Goal: Transaction & Acquisition: Purchase product/service

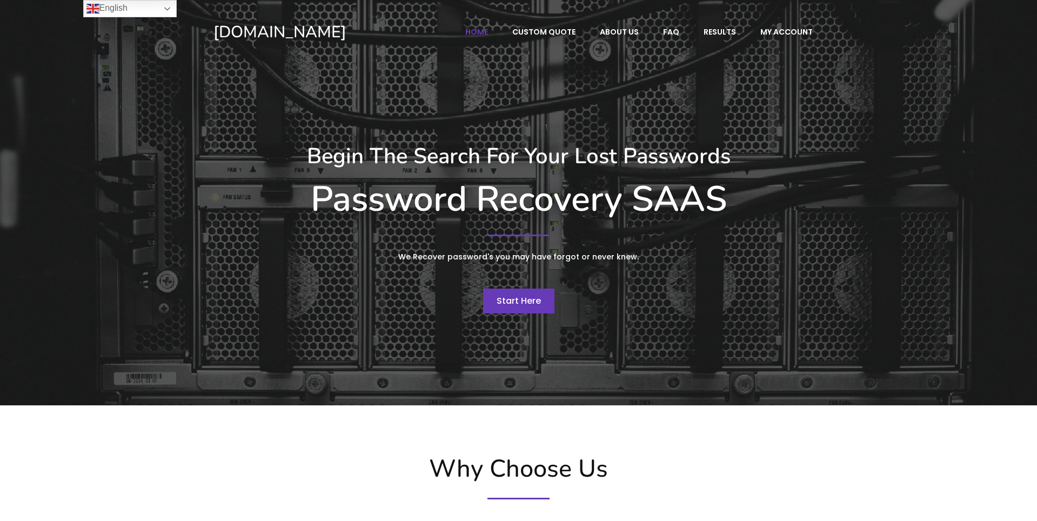
click at [535, 306] on span "Start Here" at bounding box center [518, 300] width 44 height 12
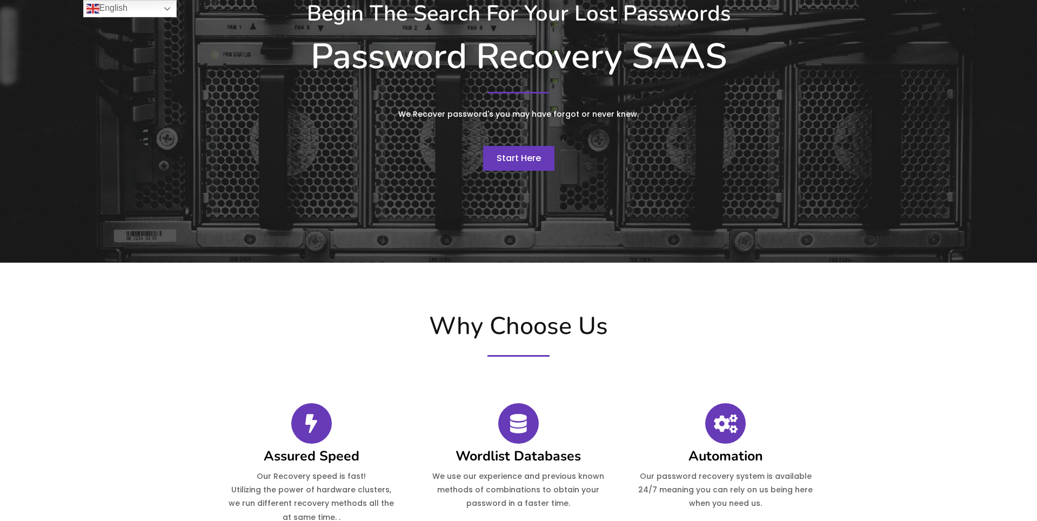
scroll to position [193, 0]
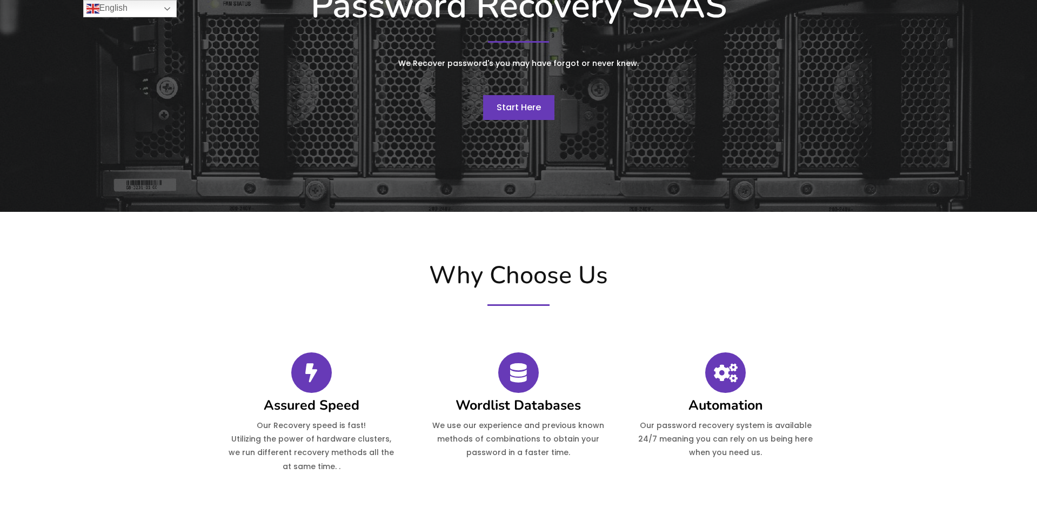
click at [517, 107] on span "Start Here" at bounding box center [518, 107] width 44 height 12
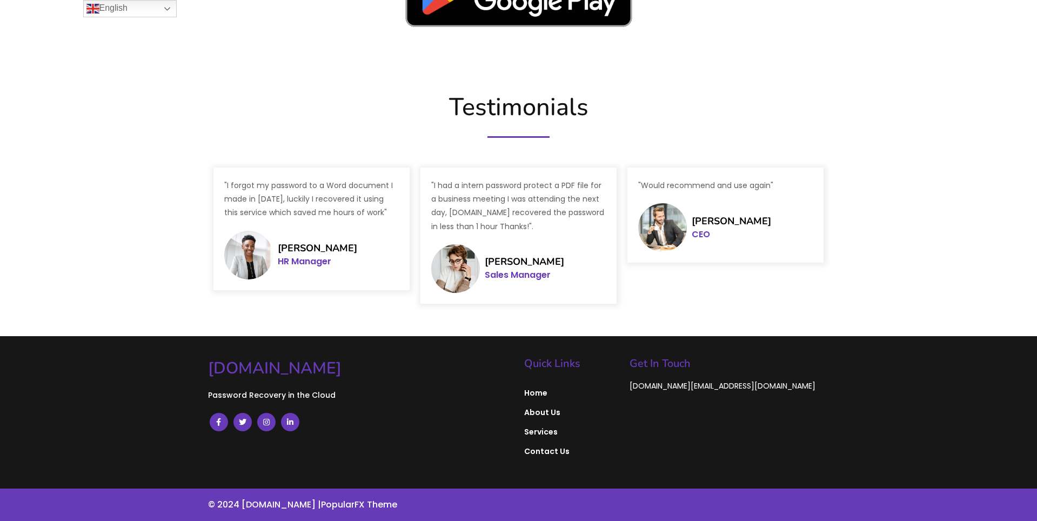
scroll to position [1435, 0]
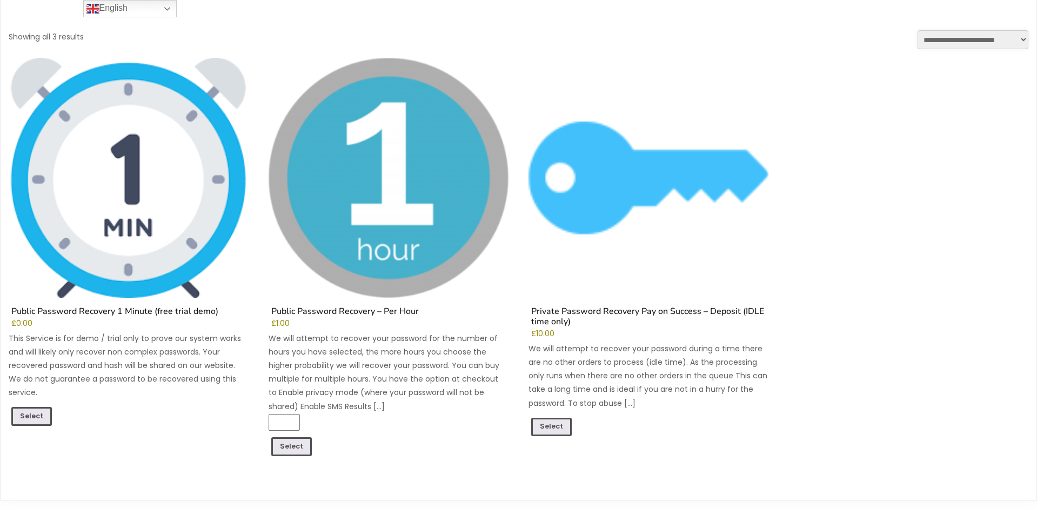
scroll to position [146, 0]
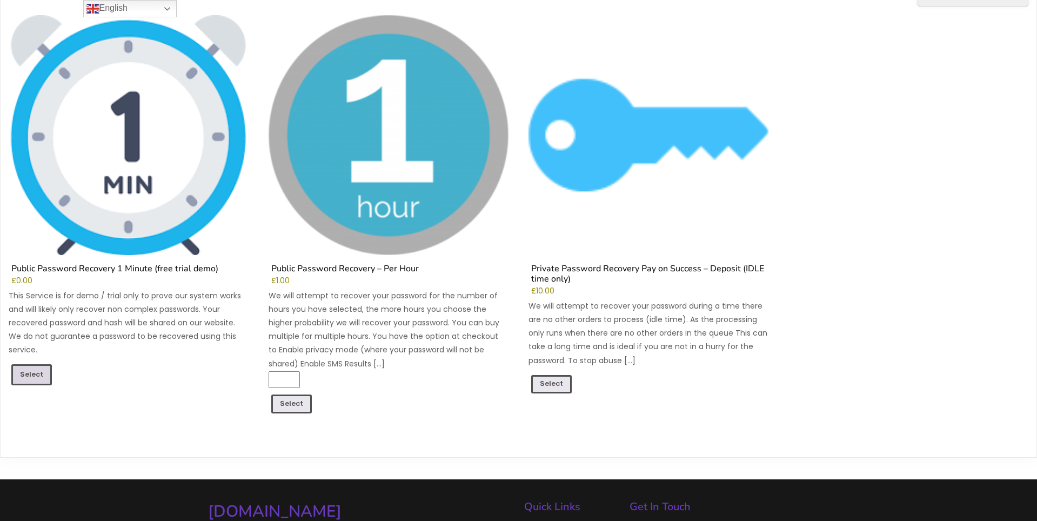
click at [29, 371] on link "Select" at bounding box center [31, 374] width 41 height 21
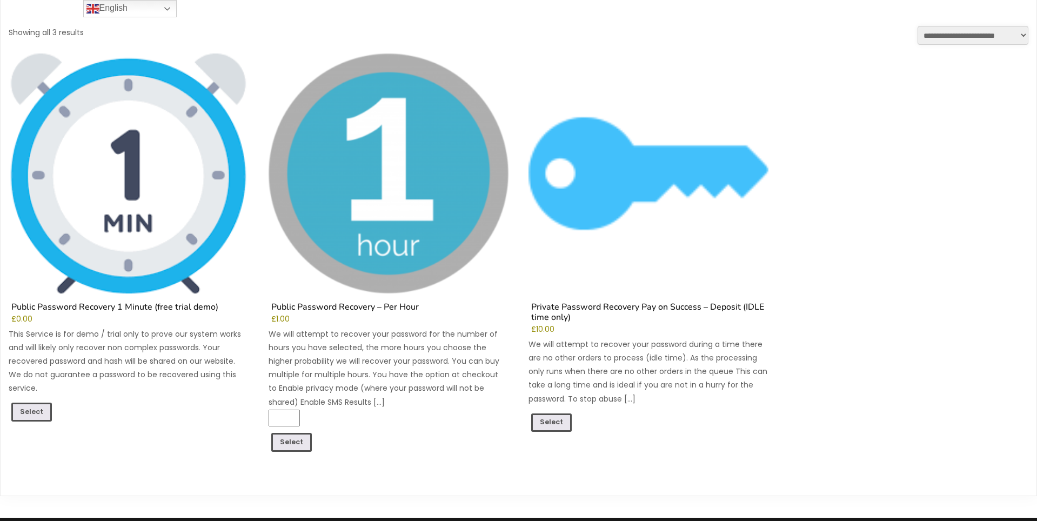
scroll to position [104, 0]
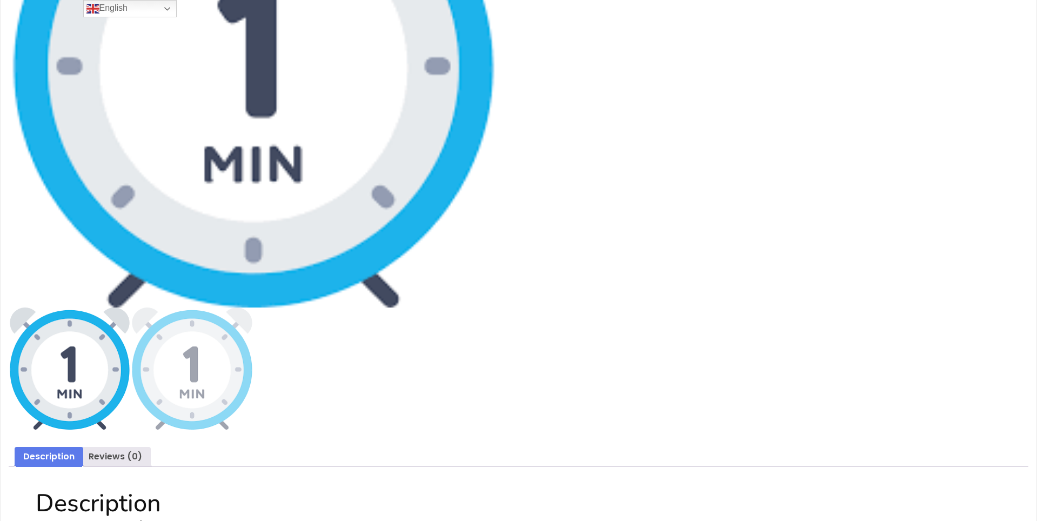
scroll to position [259, 0]
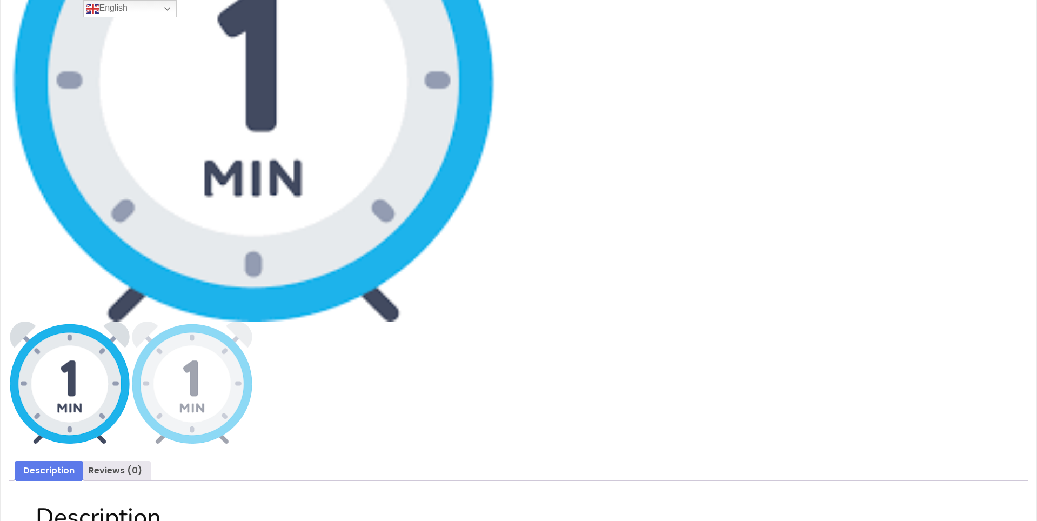
click at [265, 265] on img at bounding box center [253, 76] width 489 height 489
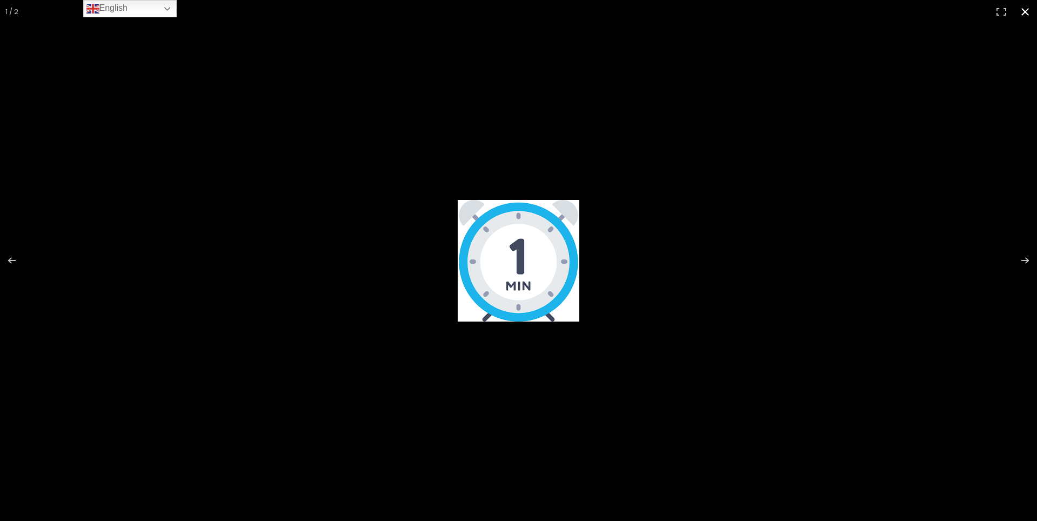
click at [1022, 11] on button "Close (Esc)" at bounding box center [1025, 12] width 24 height 24
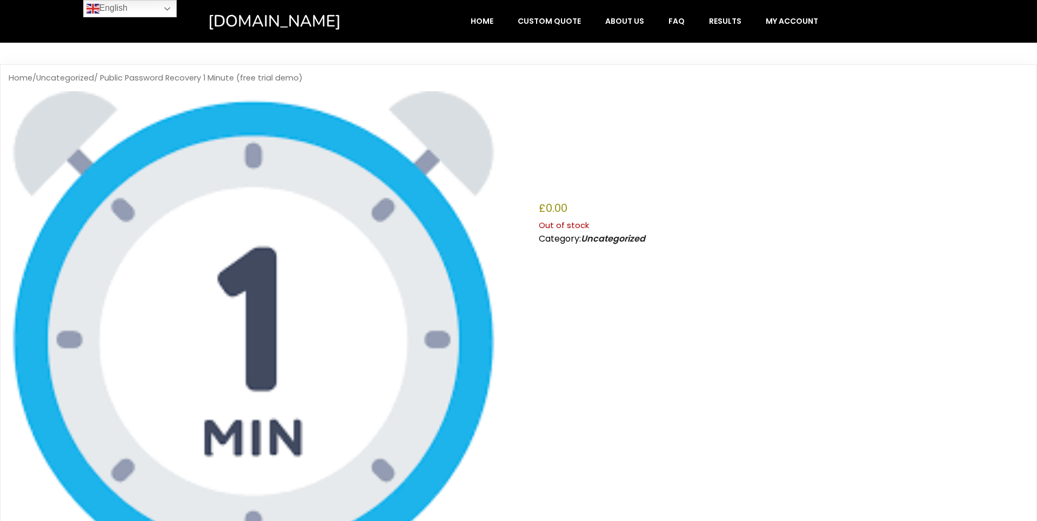
scroll to position [557, 0]
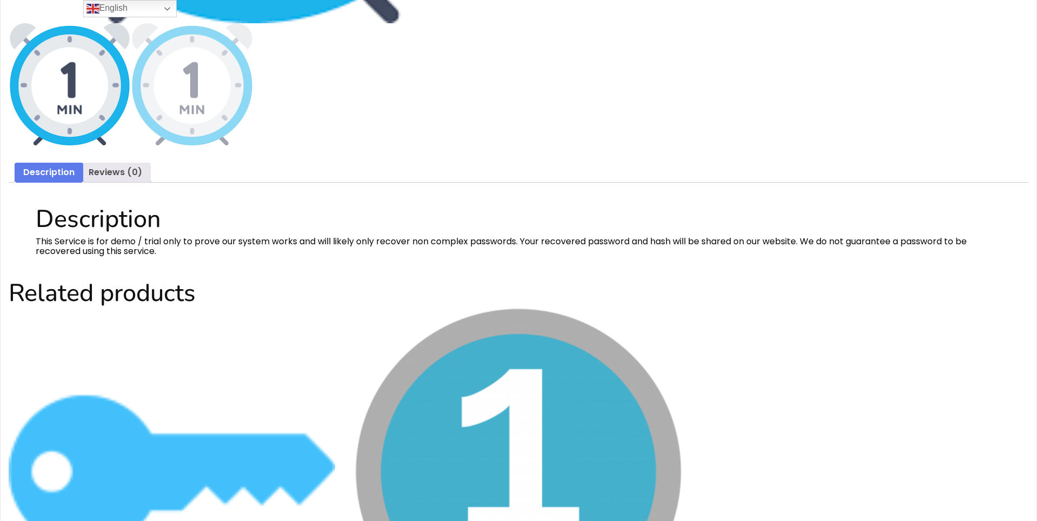
click at [112, 233] on h2 "Description" at bounding box center [518, 219] width 965 height 29
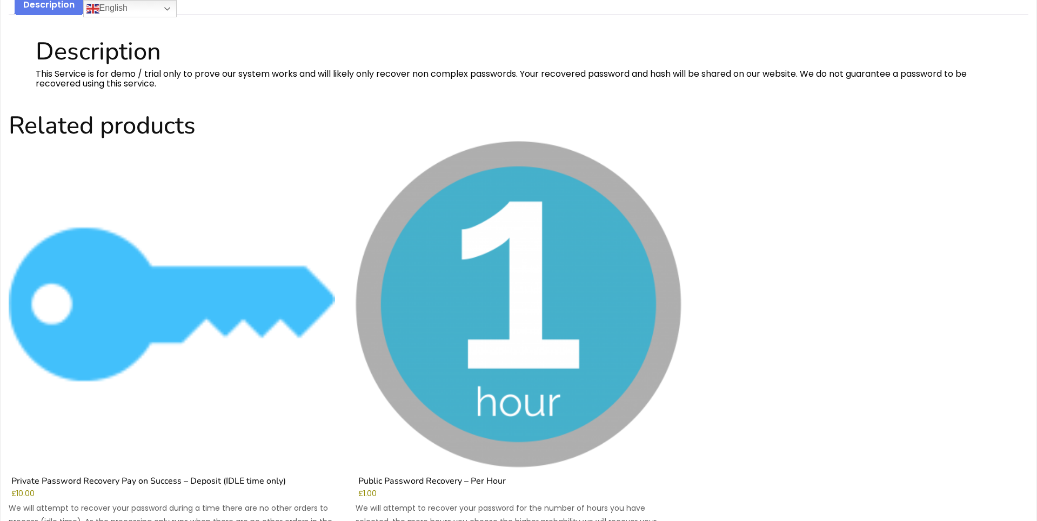
scroll to position [895, 0]
